Goal: Information Seeking & Learning: Learn about a topic

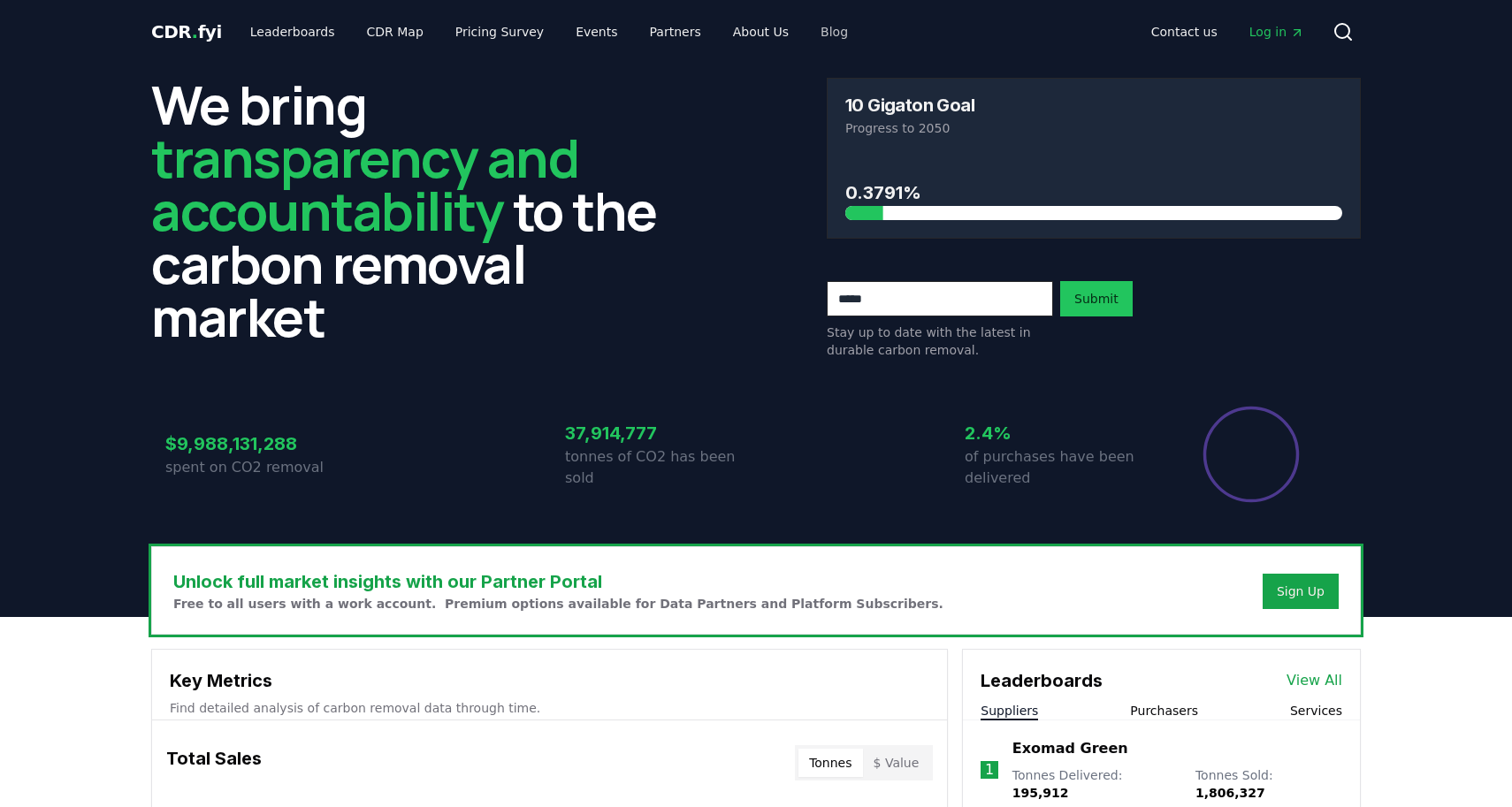
scroll to position [1, 0]
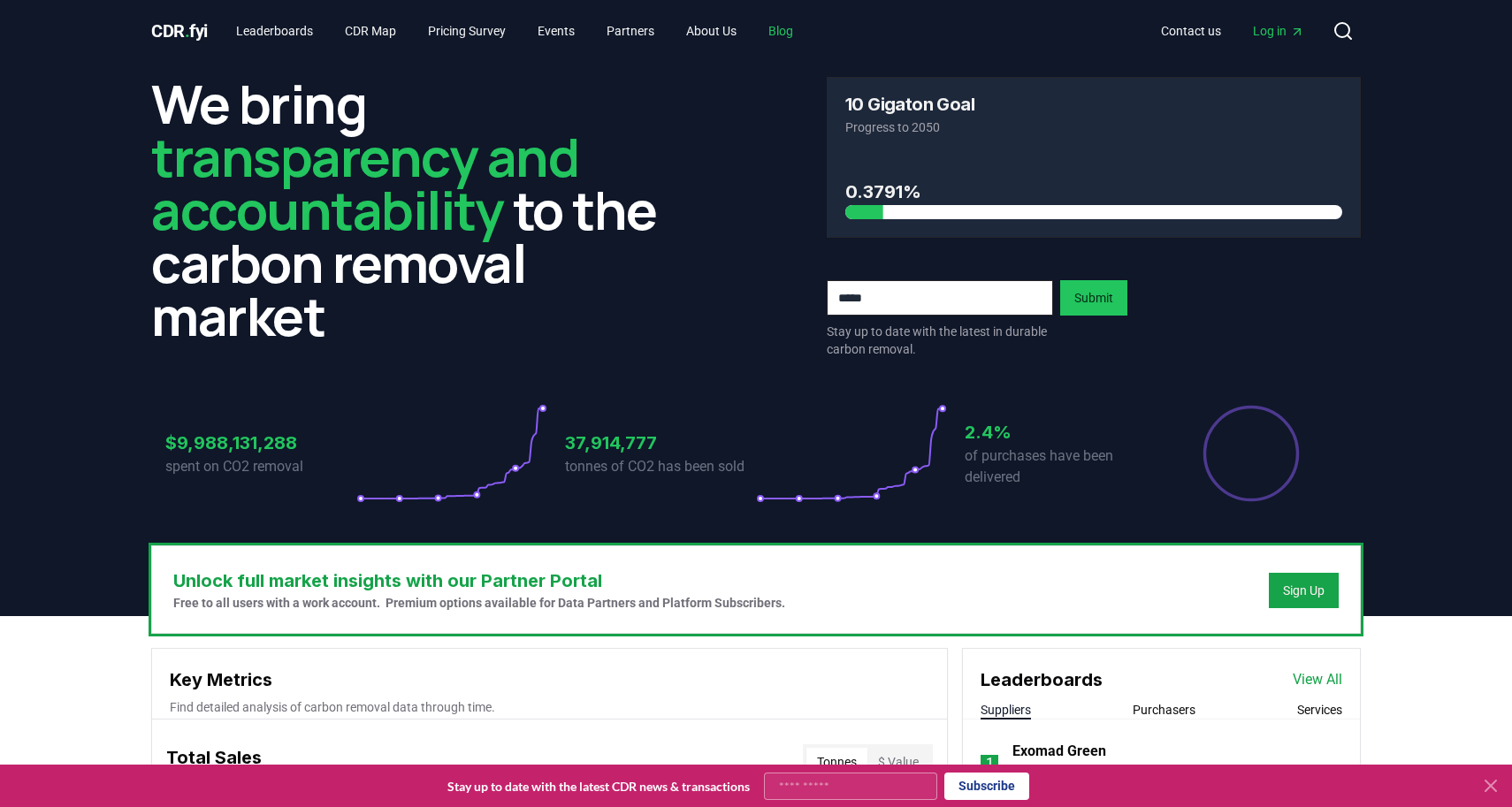
click at [807, 32] on link "Blog" at bounding box center [781, 31] width 53 height 32
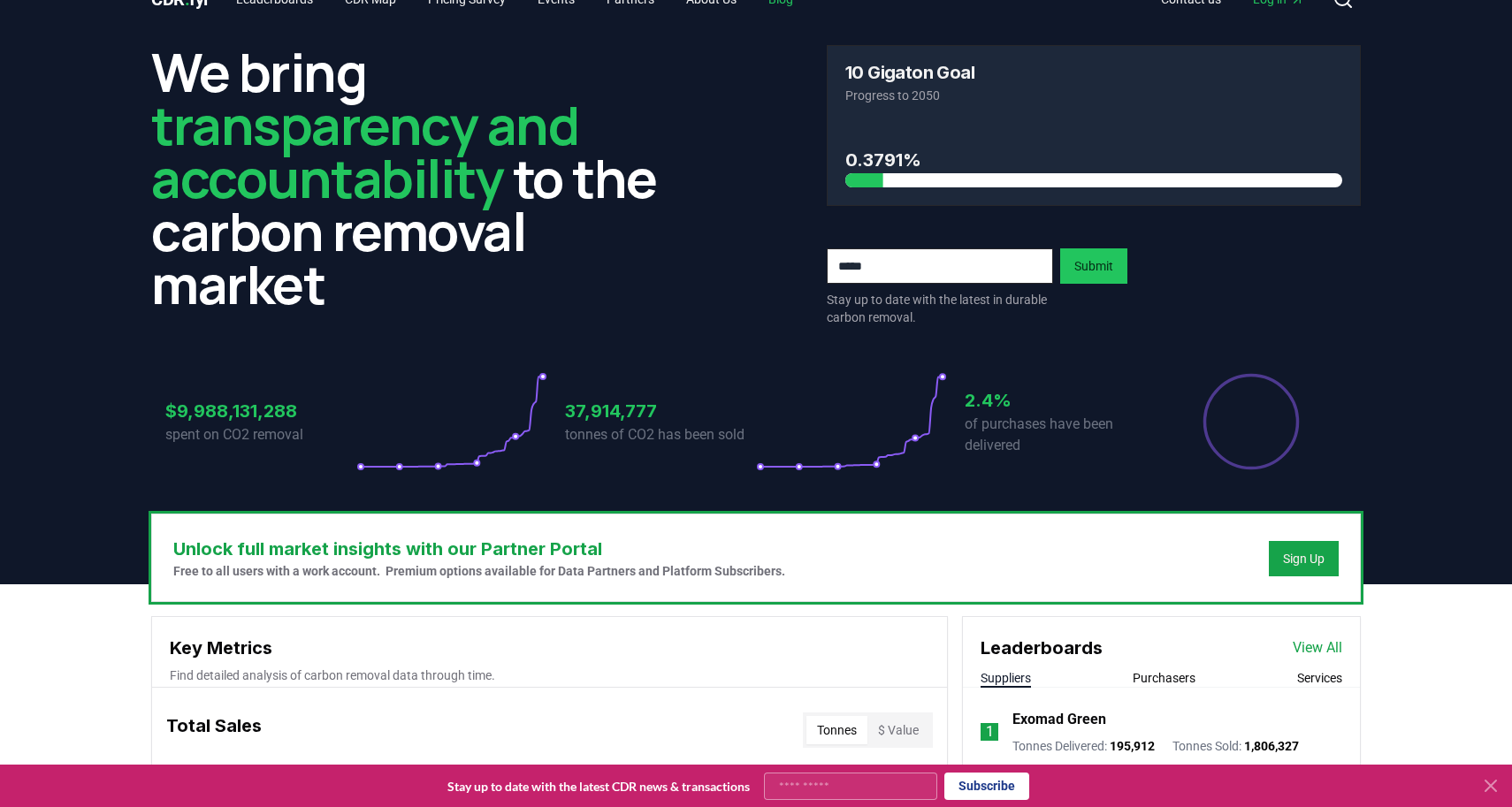
scroll to position [0, 0]
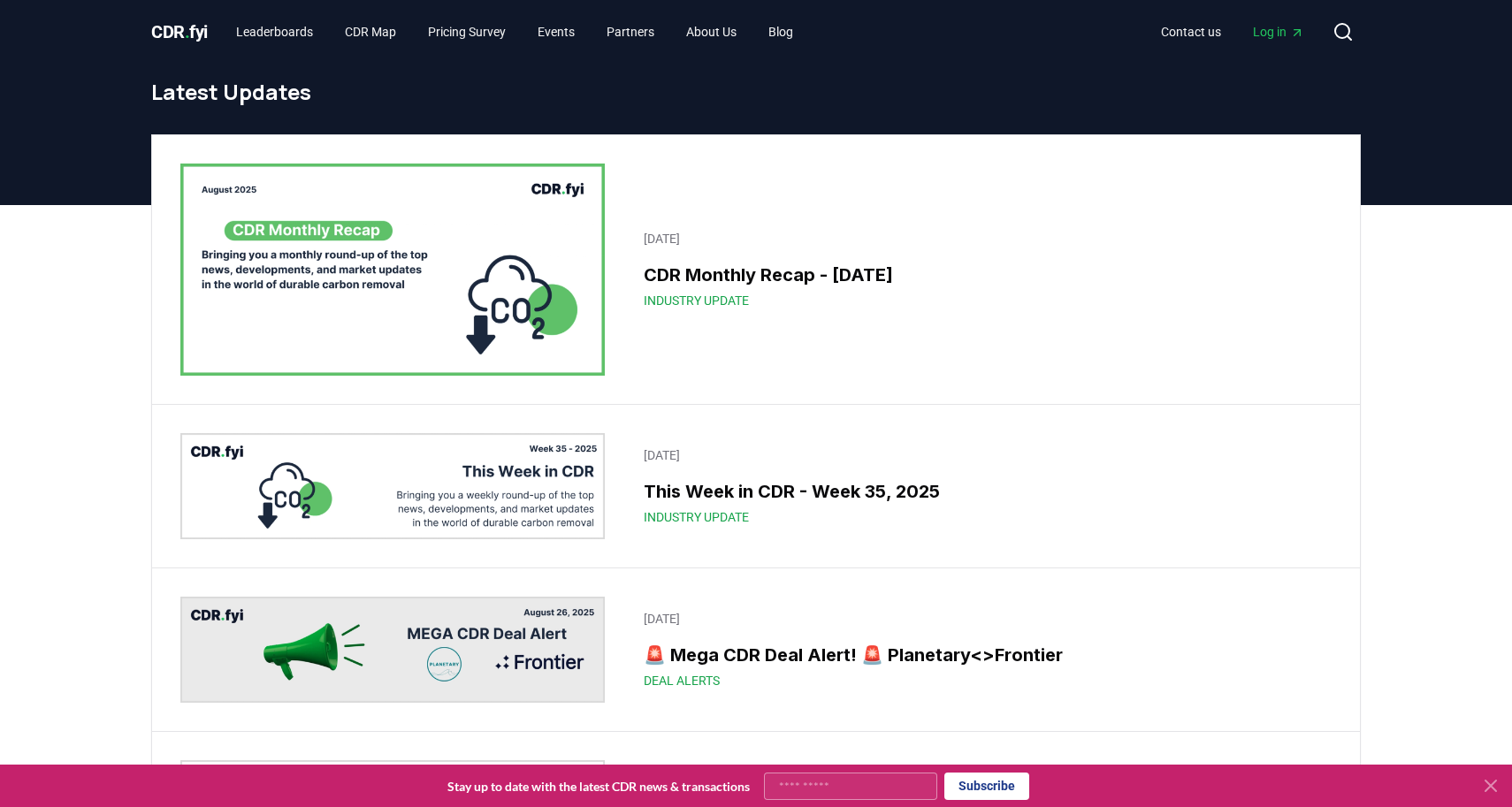
click at [1490, 781] on icon at bounding box center [1491, 786] width 21 height 21
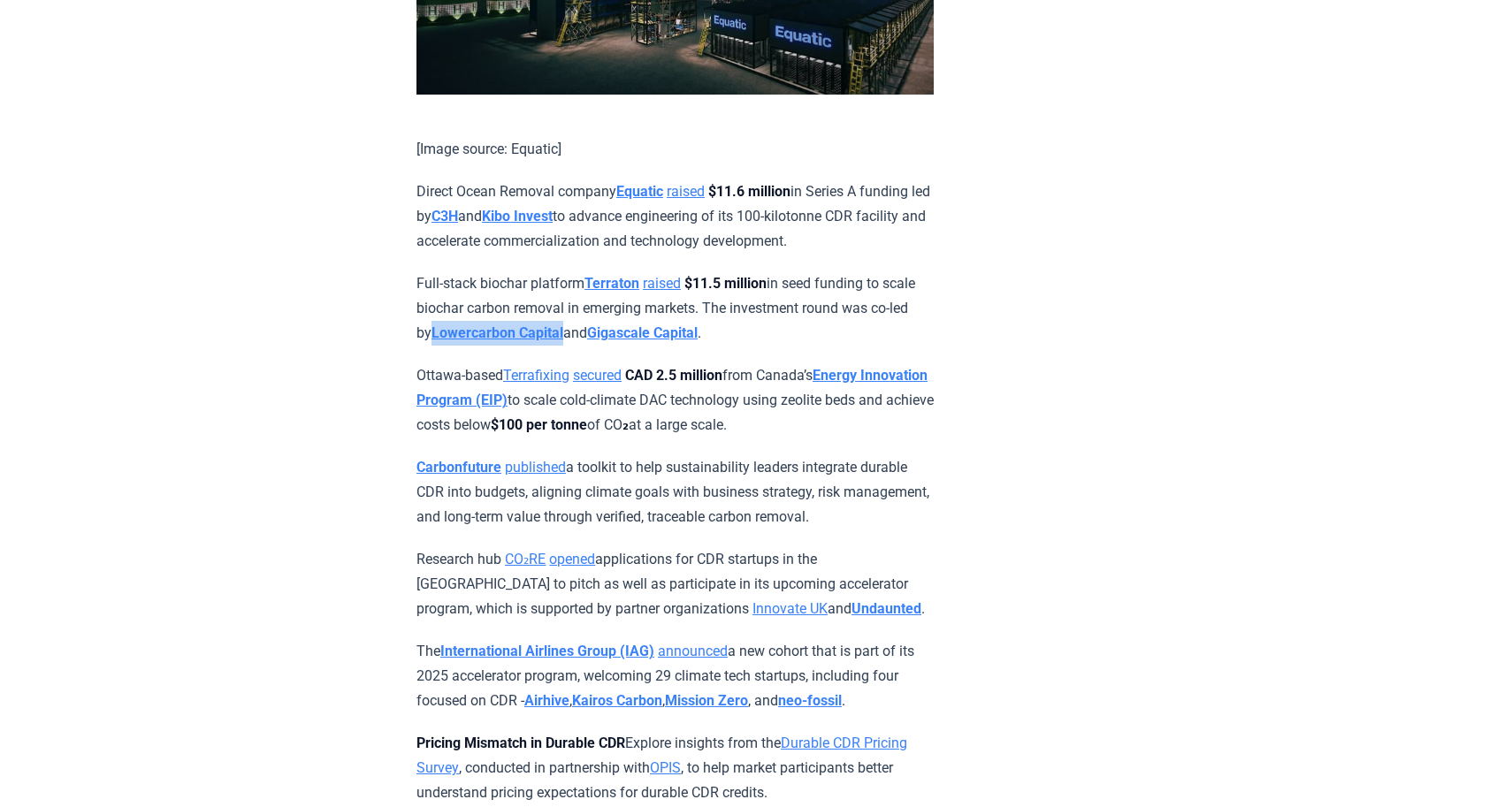
scroll to position [4272, 0]
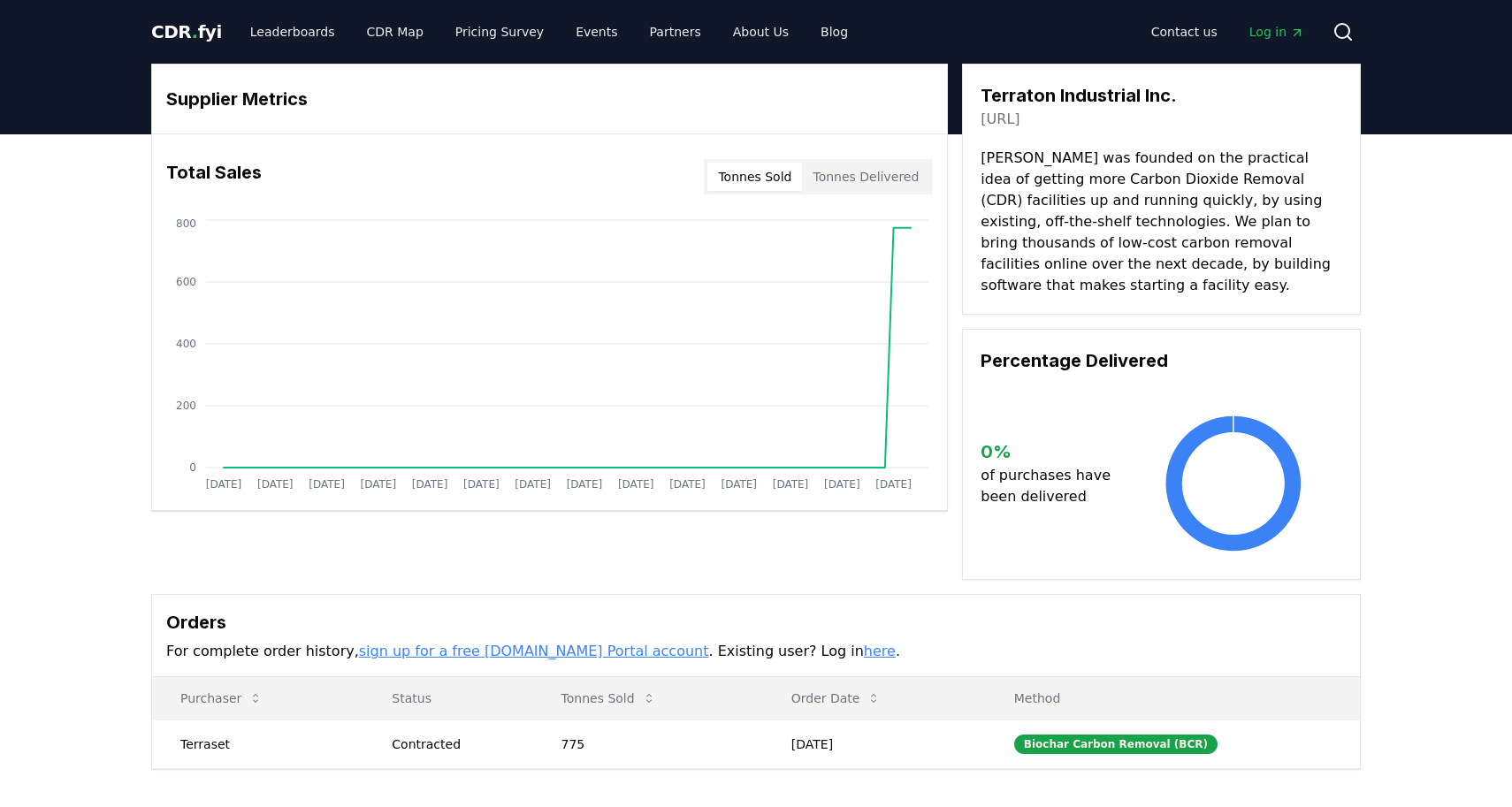
drag, startPoint x: 982, startPoint y: 94, endPoint x: 1166, endPoint y: 94, distance: 184.0
click at [1017, 118] on link "[URL]" at bounding box center [1000, 119] width 39 height 21
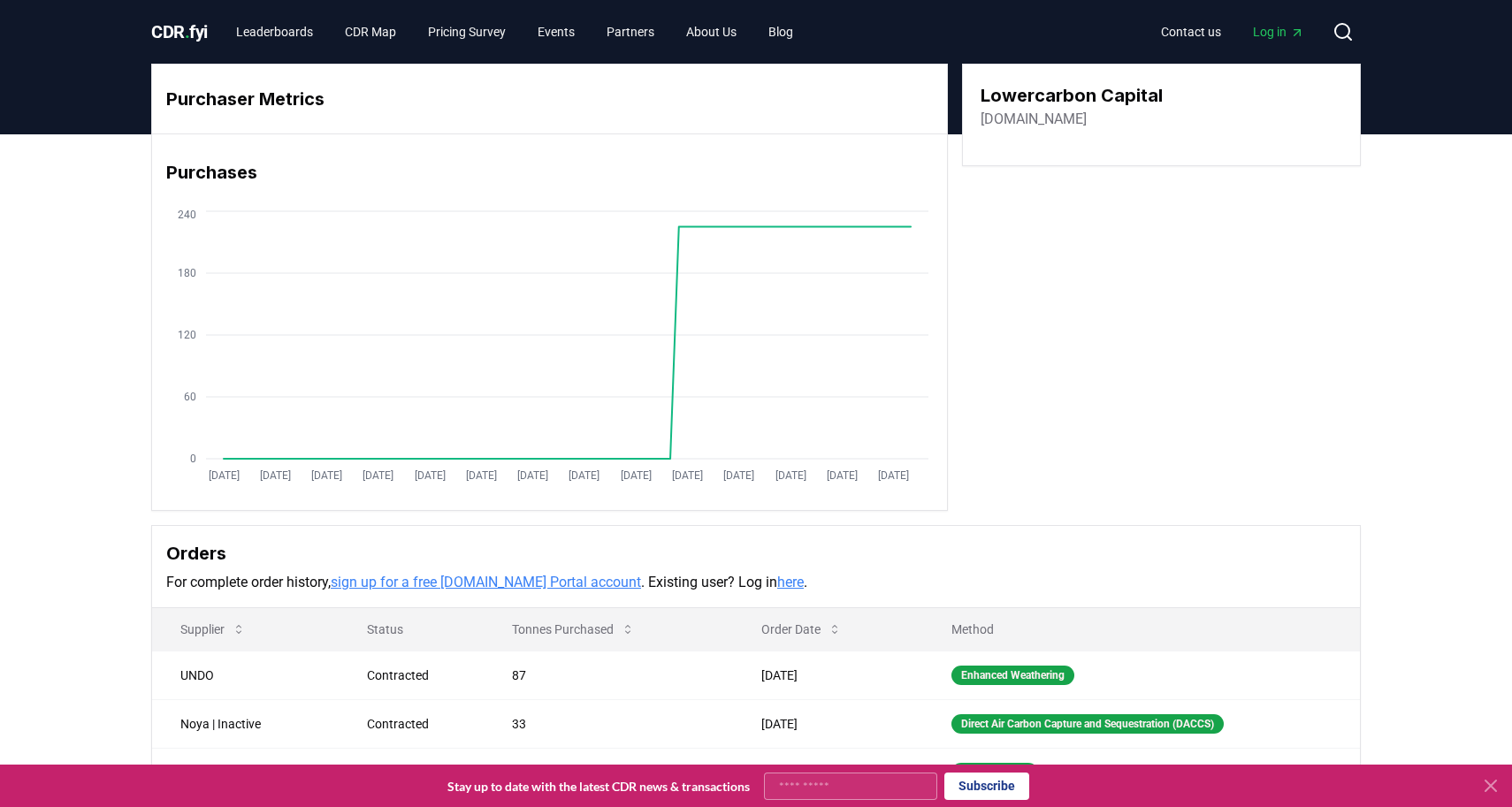
click at [1072, 120] on link "[DOMAIN_NAME]" at bounding box center [1033, 119] width 106 height 21
